Goal: Task Accomplishment & Management: Manage account settings

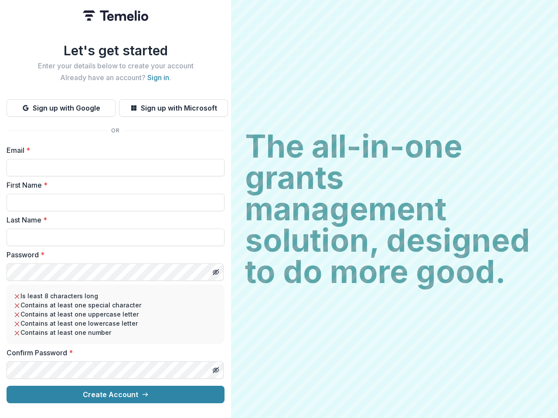
click at [279, 209] on h2 "The all-in-one grants management solution, designed to do more good." at bounding box center [394, 209] width 299 height 157
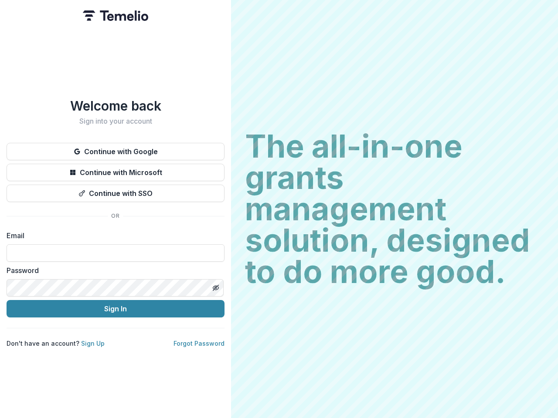
click at [279, 209] on h2 "The all-in-one grants management solution, designed to do more good." at bounding box center [394, 209] width 299 height 157
click at [115, 148] on button "Continue with Google" at bounding box center [116, 151] width 218 height 17
click at [115, 169] on button "Continue with Microsoft" at bounding box center [116, 172] width 218 height 17
click at [115, 190] on button "Continue with SSO" at bounding box center [116, 193] width 218 height 17
click at [215, 285] on div "Welcome back Sign into your account Continue with Google Continue with Microsof…" at bounding box center [115, 209] width 231 height 418
